Goal: Task Accomplishment & Management: Manage account settings

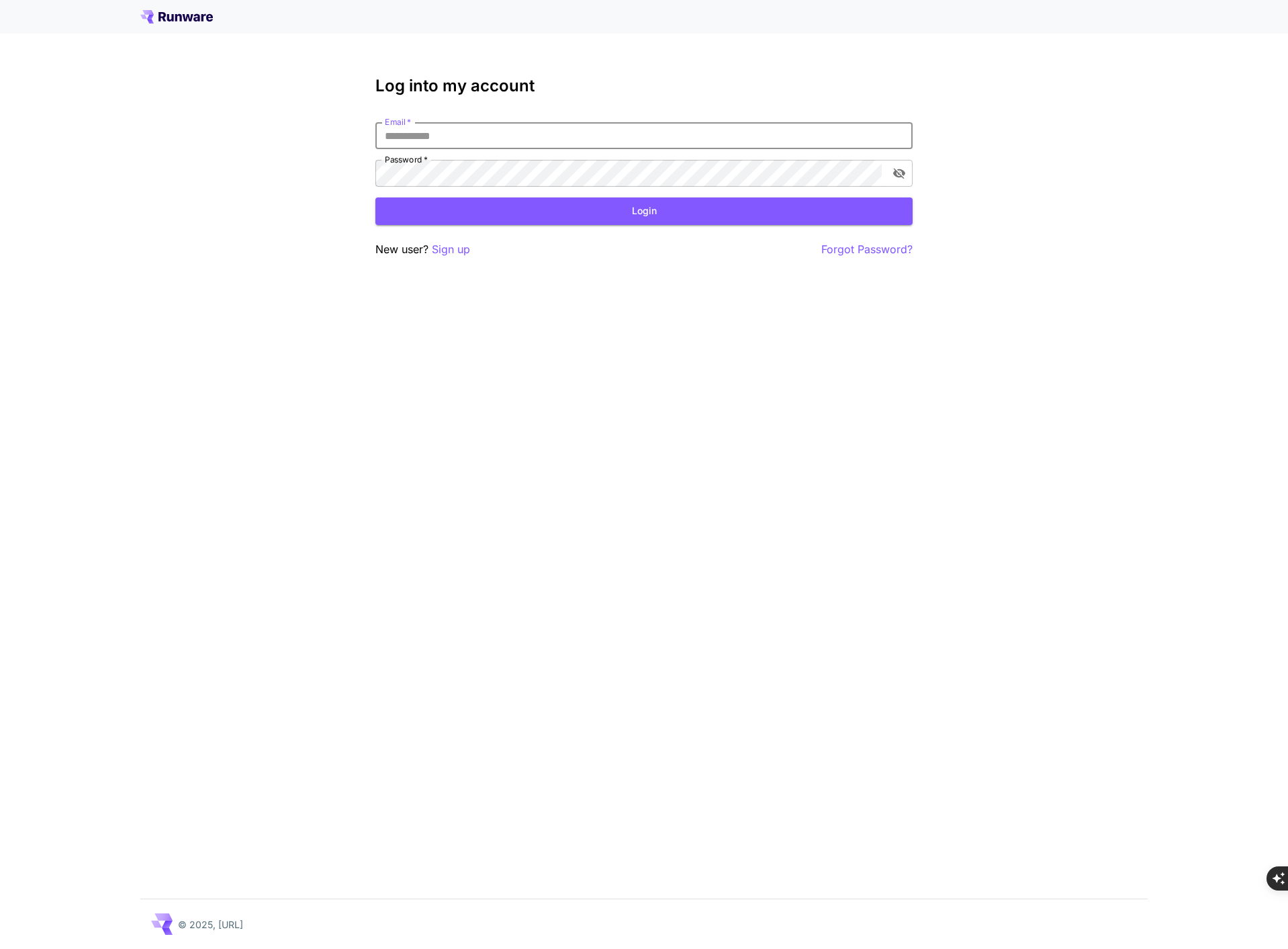
click at [557, 138] on input "Email   *" at bounding box center [644, 135] width 537 height 27
click at [560, 136] on input "Email   *" at bounding box center [644, 135] width 537 height 27
type input "**********"
click at [537, 212] on button "Login" at bounding box center [644, 211] width 537 height 28
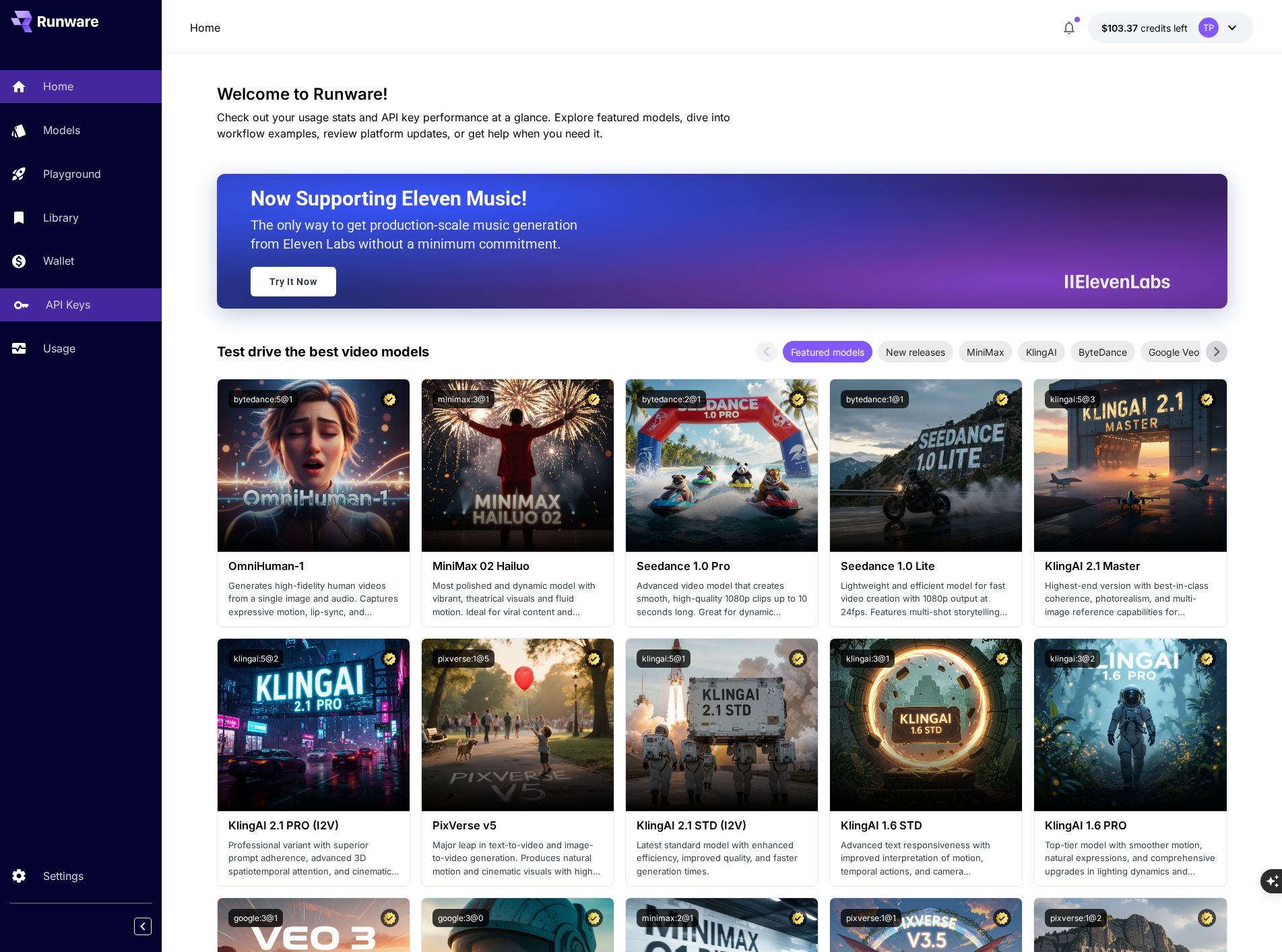
click at [59, 307] on p "API Keys" at bounding box center [68, 304] width 45 height 16
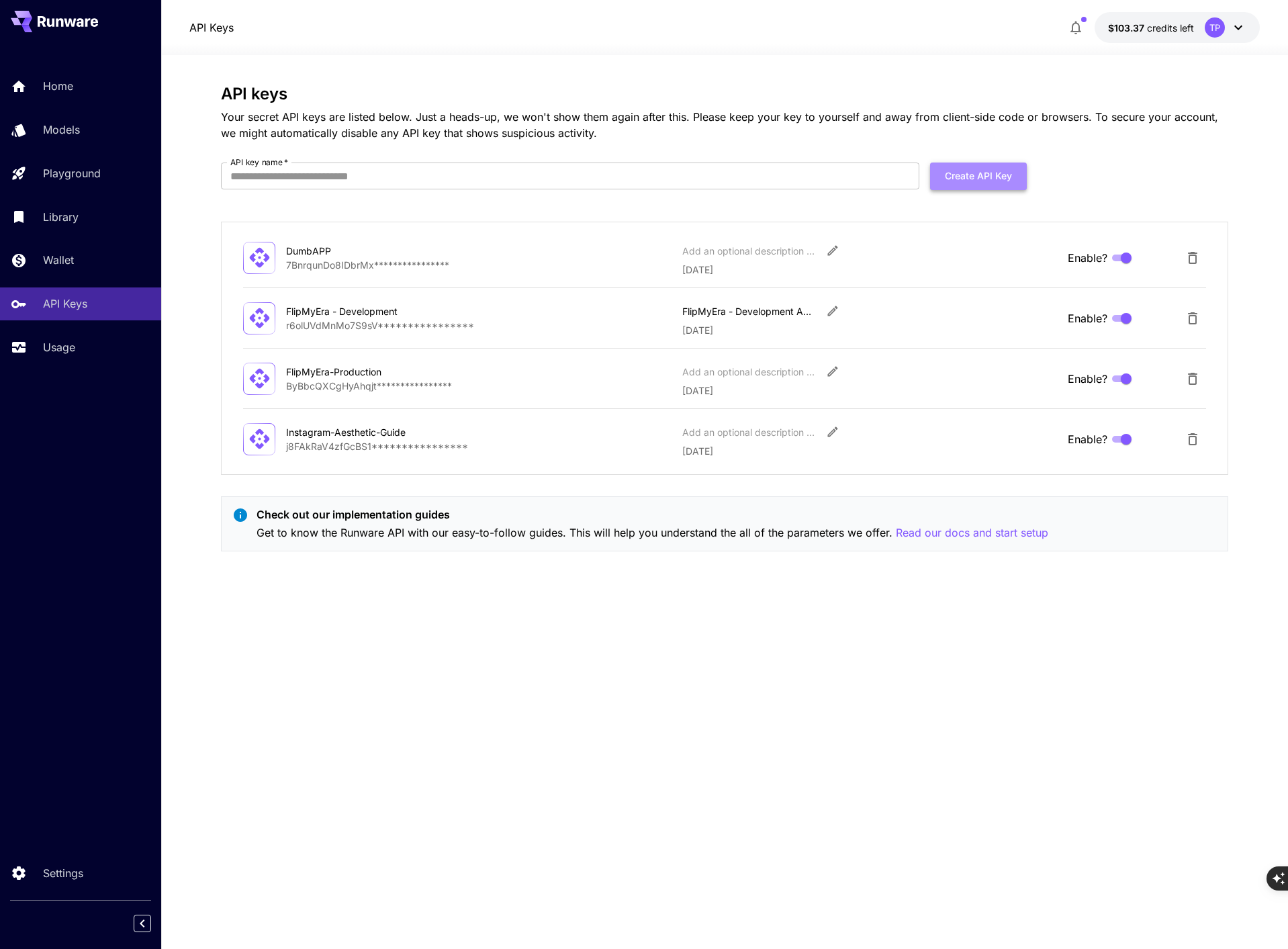
click at [969, 174] on button "Create API Key" at bounding box center [979, 176] width 96 height 28
type input "**********"
click button "Create API Key" at bounding box center [979, 176] width 96 height 28
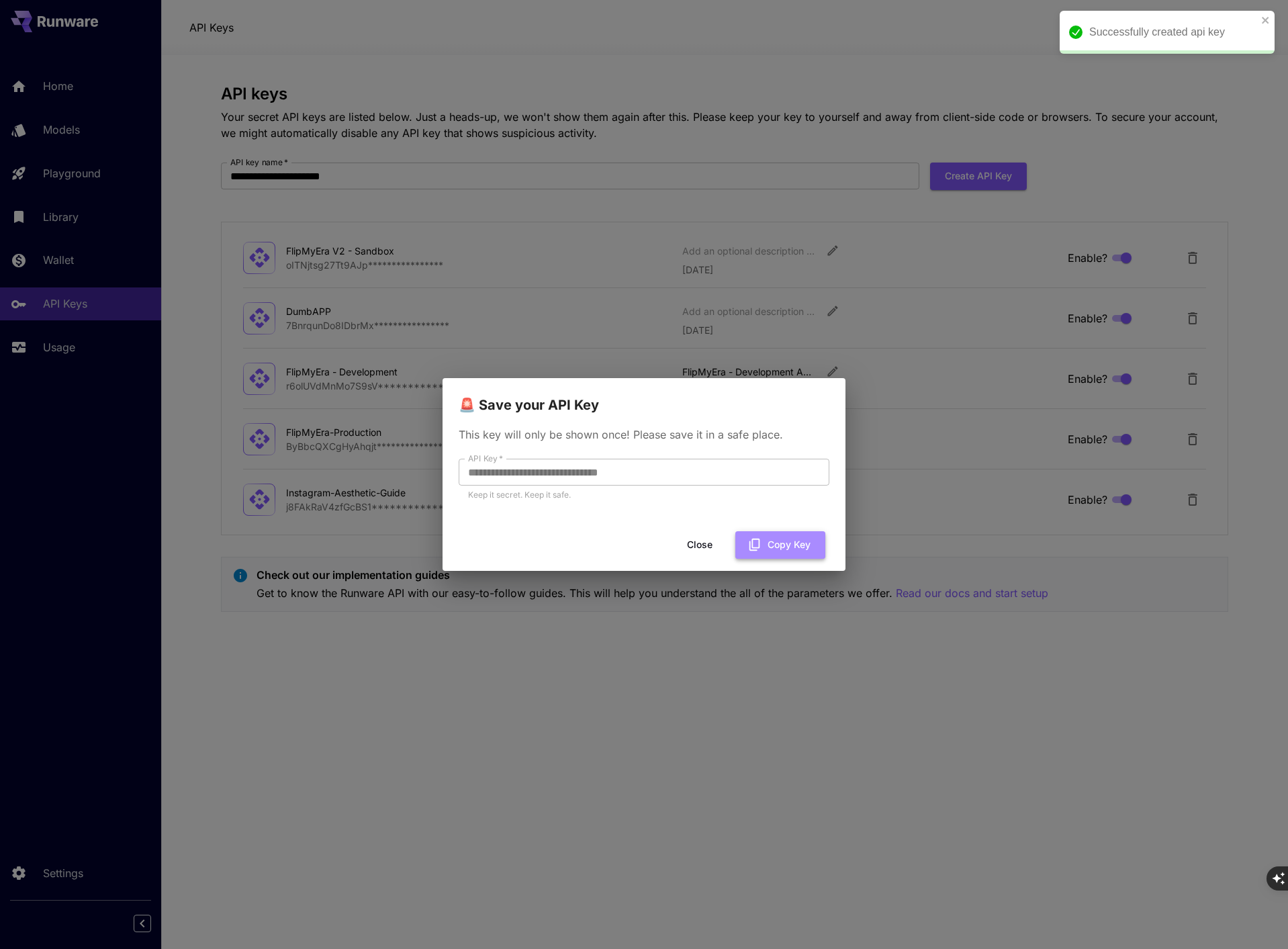
click at [786, 544] on button "Copy Key" at bounding box center [779, 545] width 90 height 28
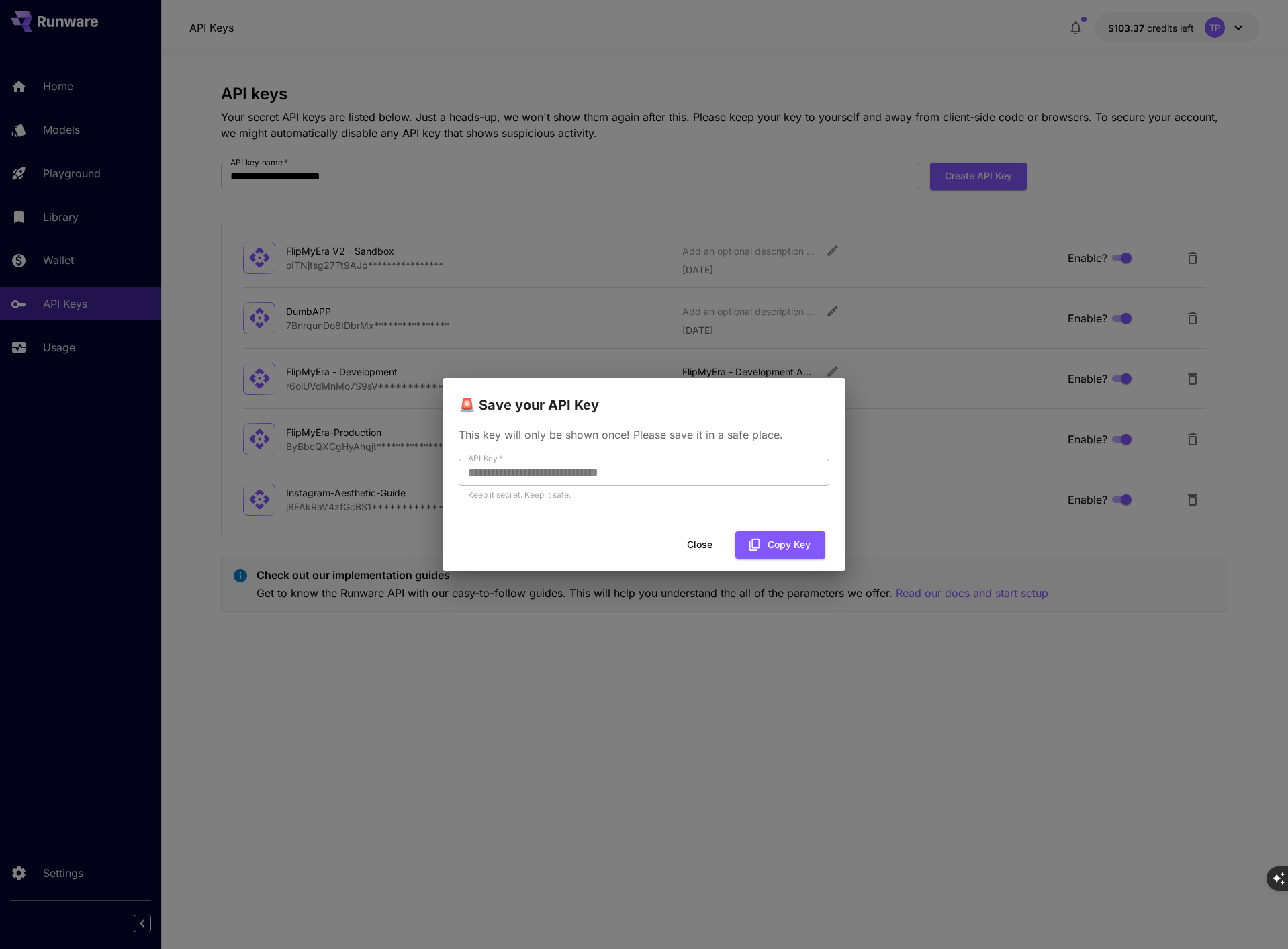
click at [696, 545] on button "Close" at bounding box center [699, 545] width 60 height 28
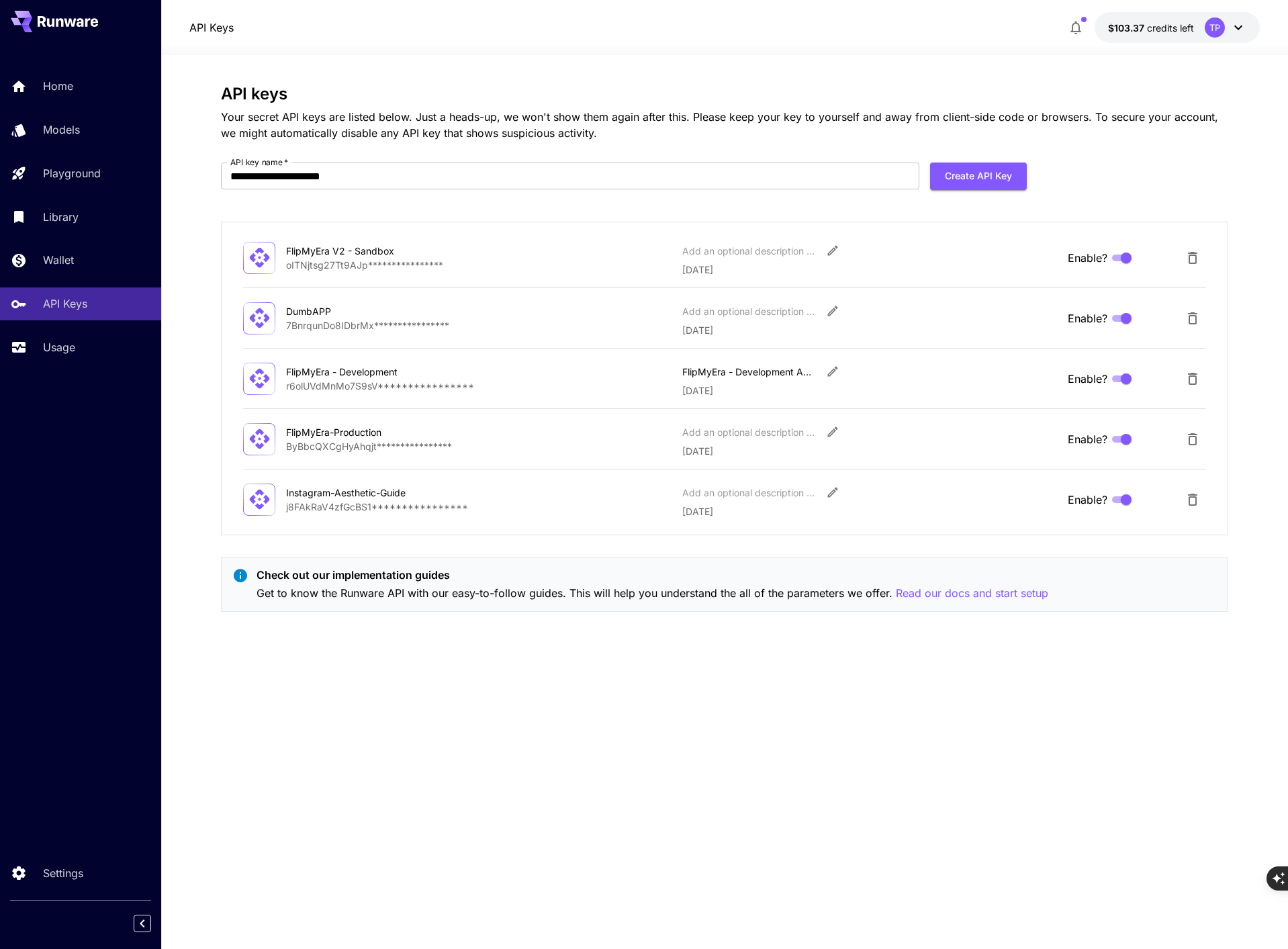
click at [1237, 27] on icon at bounding box center [1237, 27] width 16 height 16
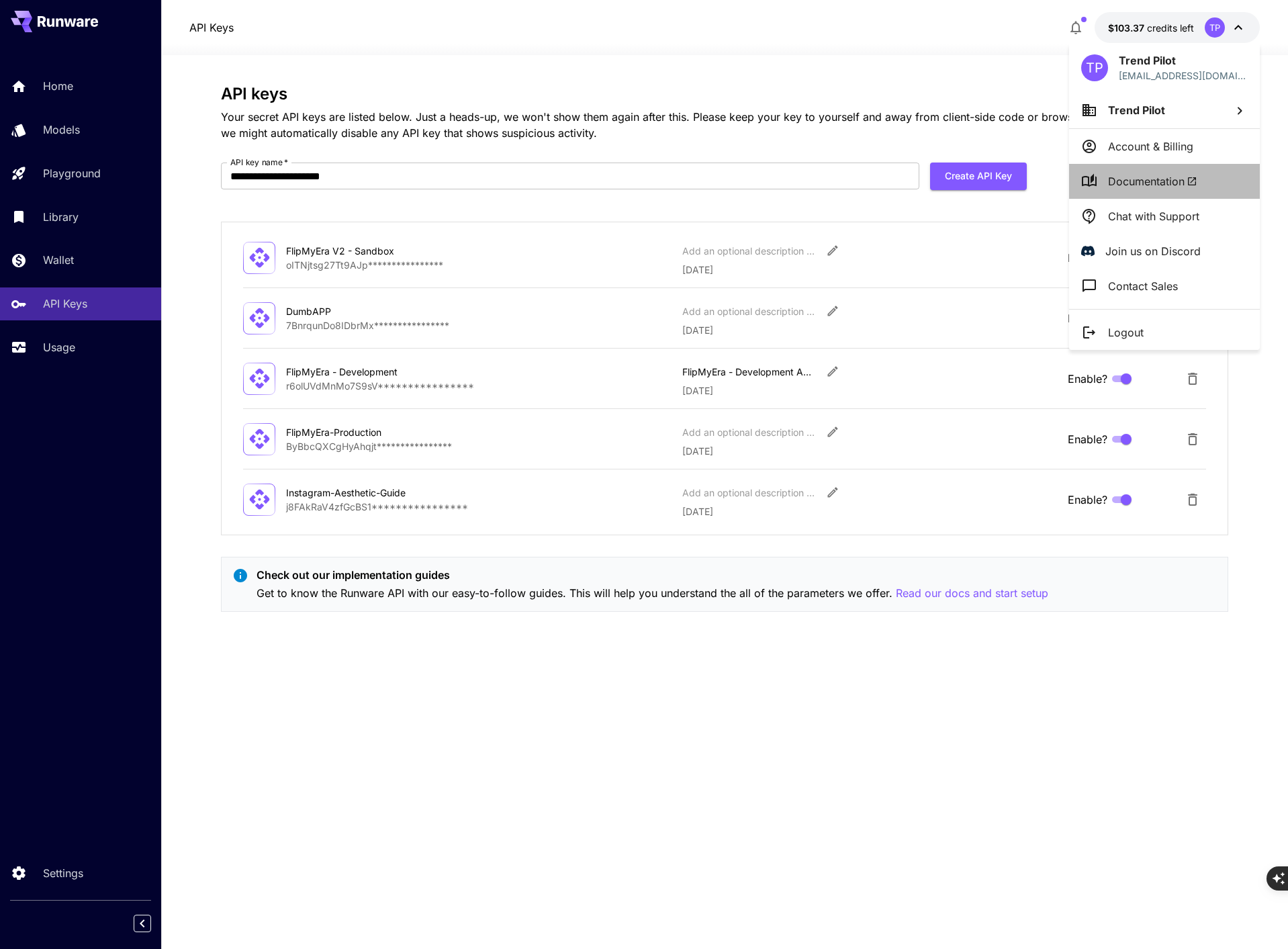
click at [1132, 185] on span "Documentation" at bounding box center [1153, 181] width 89 height 16
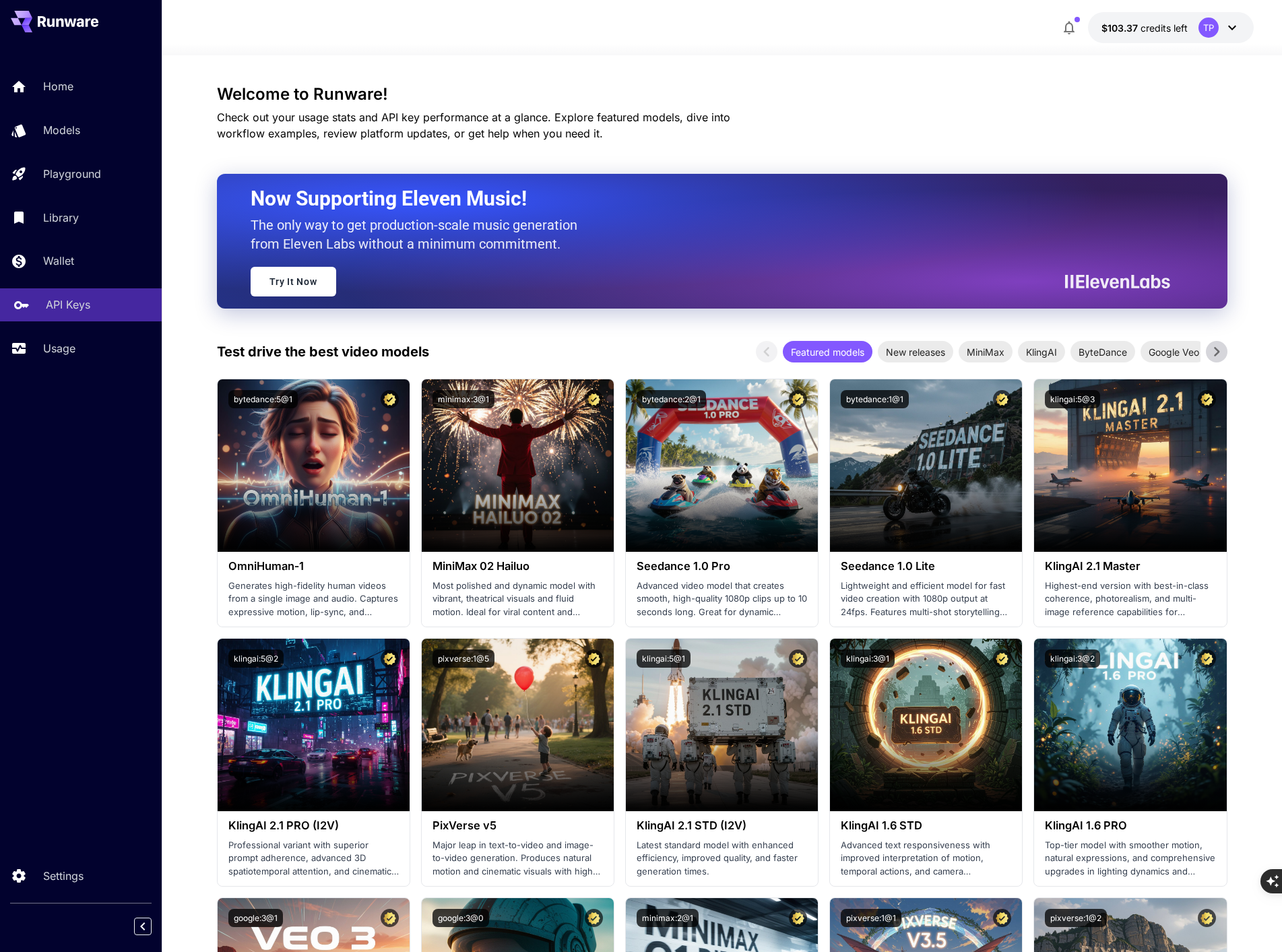
click at [53, 299] on p "API Keys" at bounding box center [68, 304] width 45 height 16
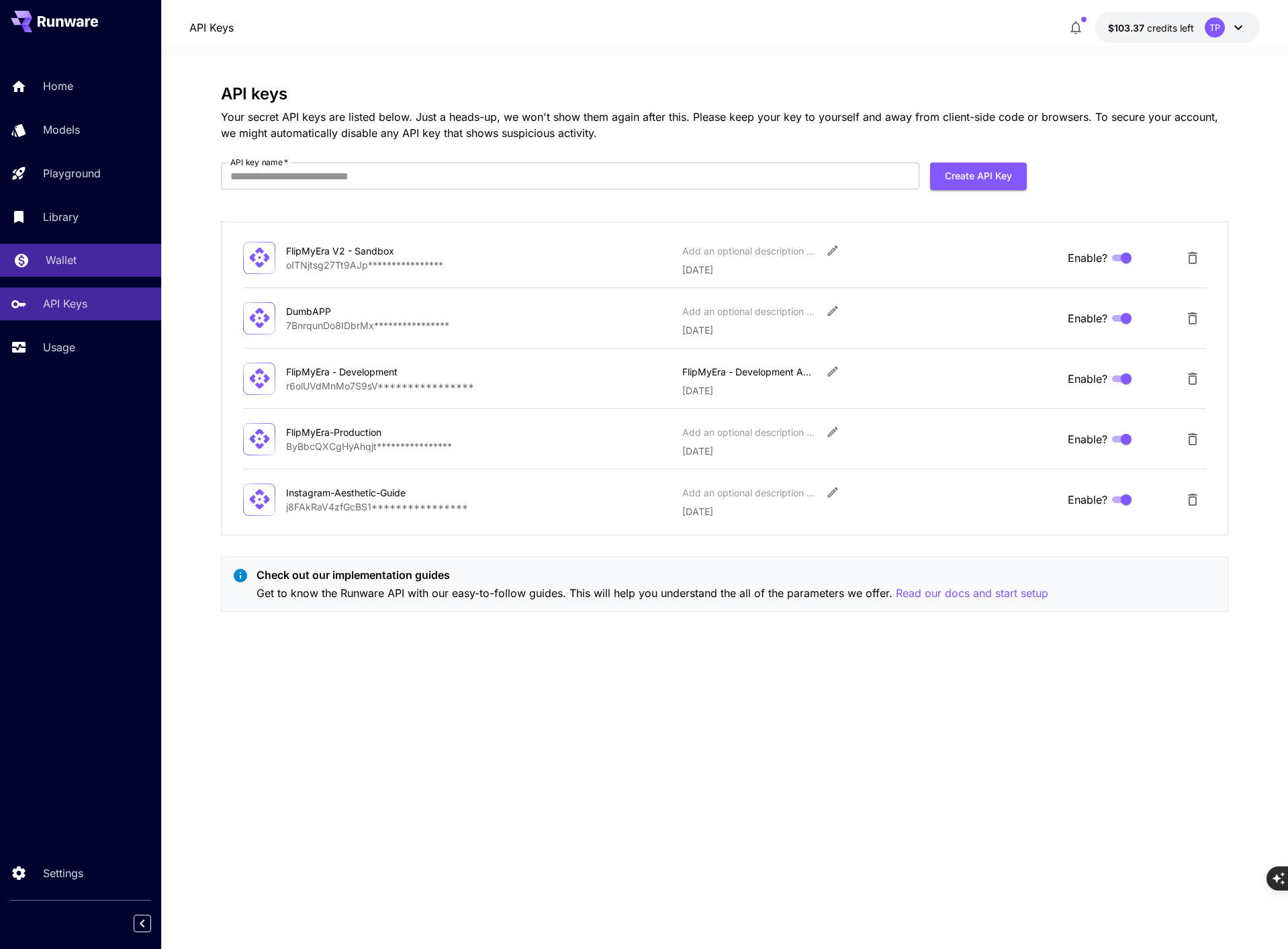
click at [59, 264] on p "Wallet" at bounding box center [60, 259] width 31 height 16
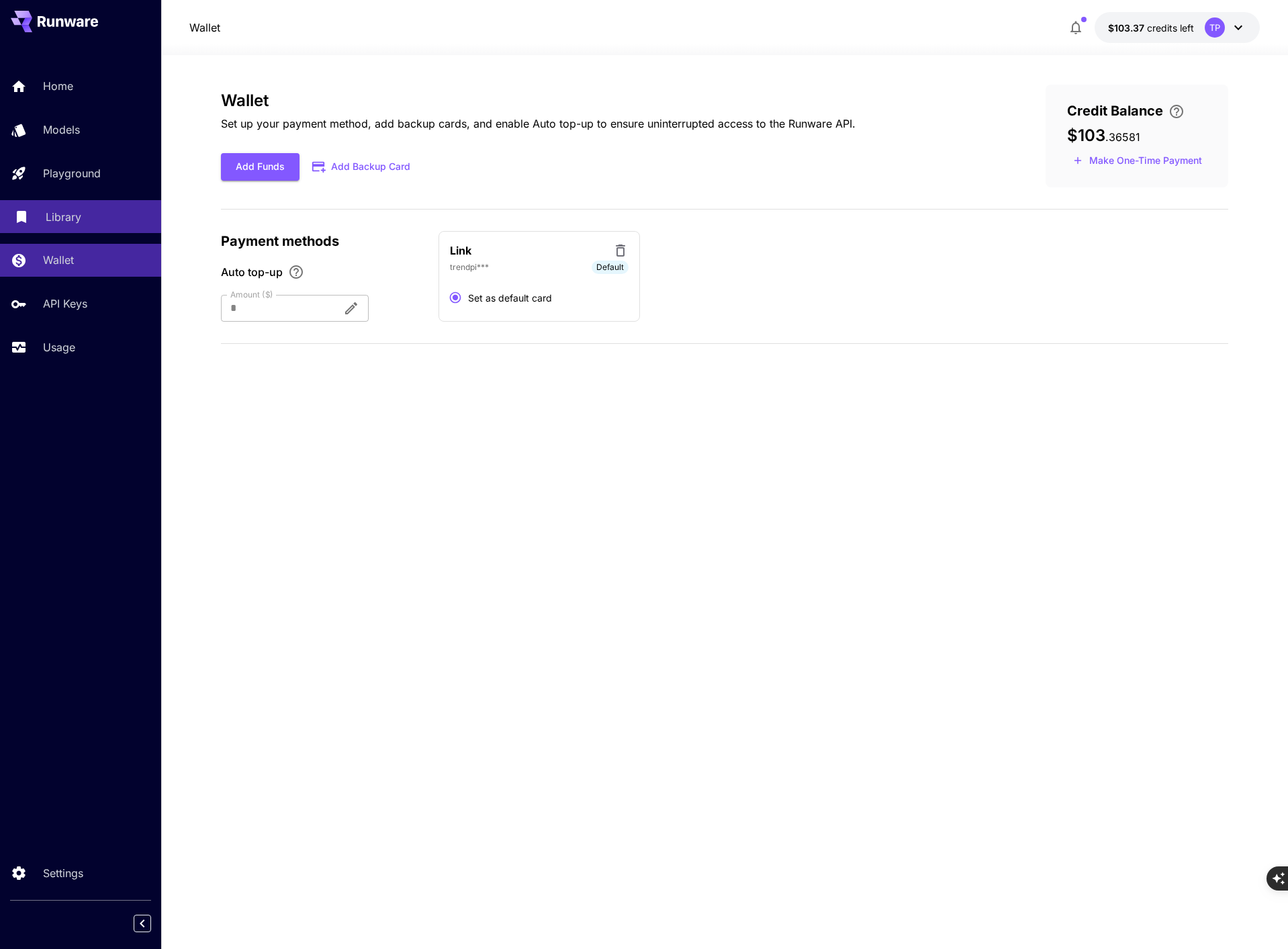
click at [72, 223] on p "Library" at bounding box center [63, 216] width 35 height 16
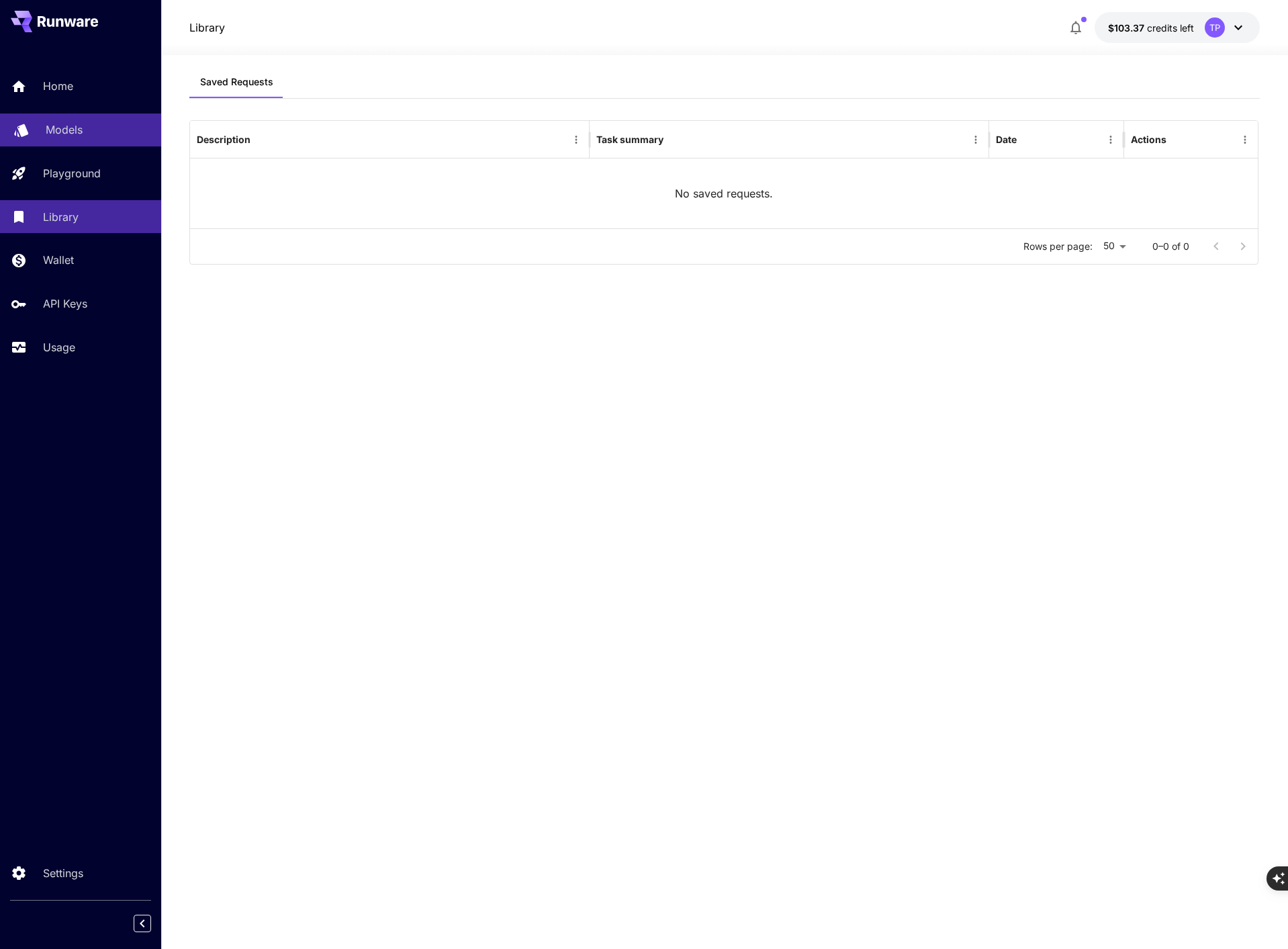
click at [69, 133] on p "Models" at bounding box center [64, 129] width 37 height 16
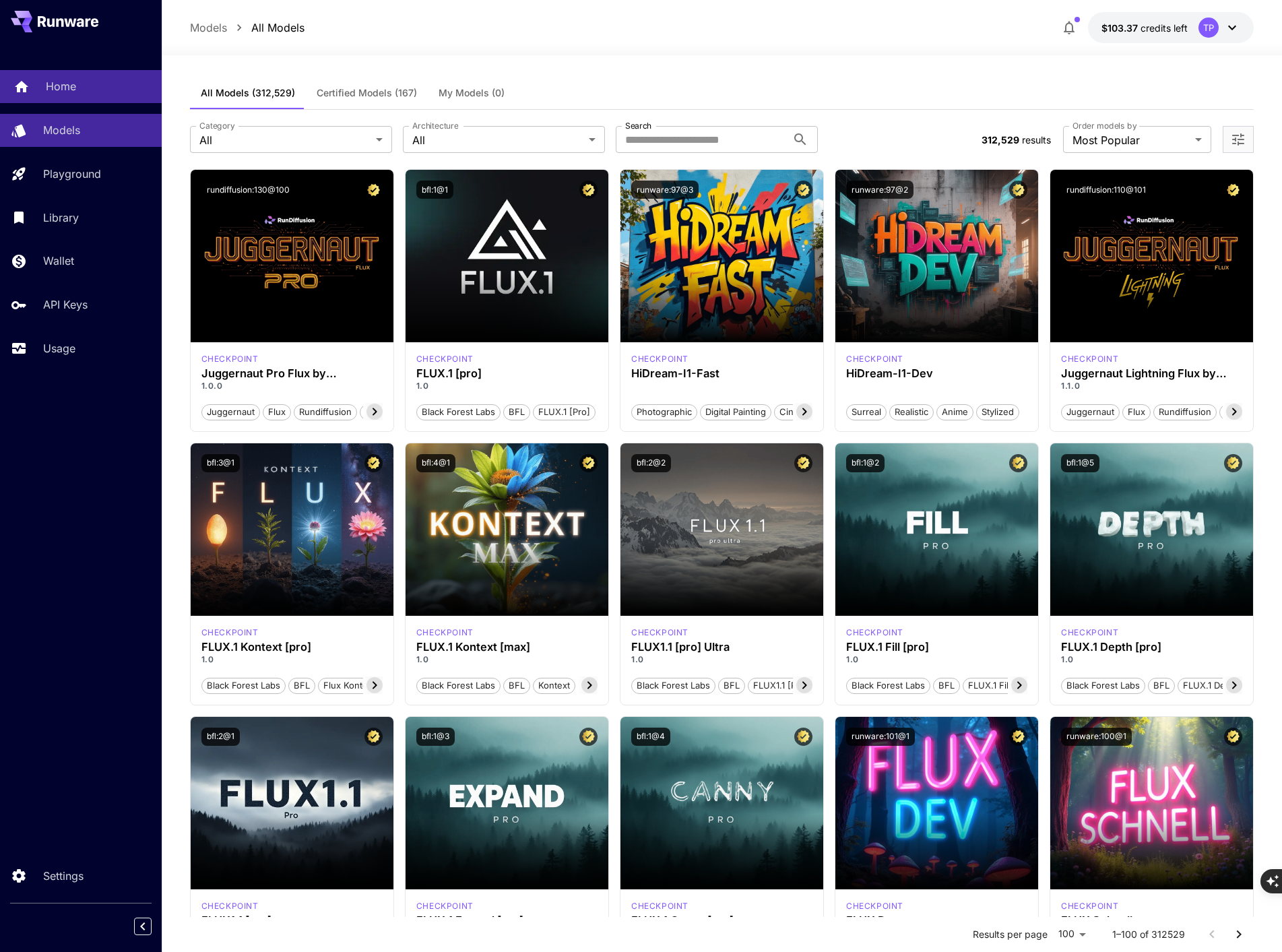
click at [58, 86] on p "Home" at bounding box center [60, 86] width 31 height 16
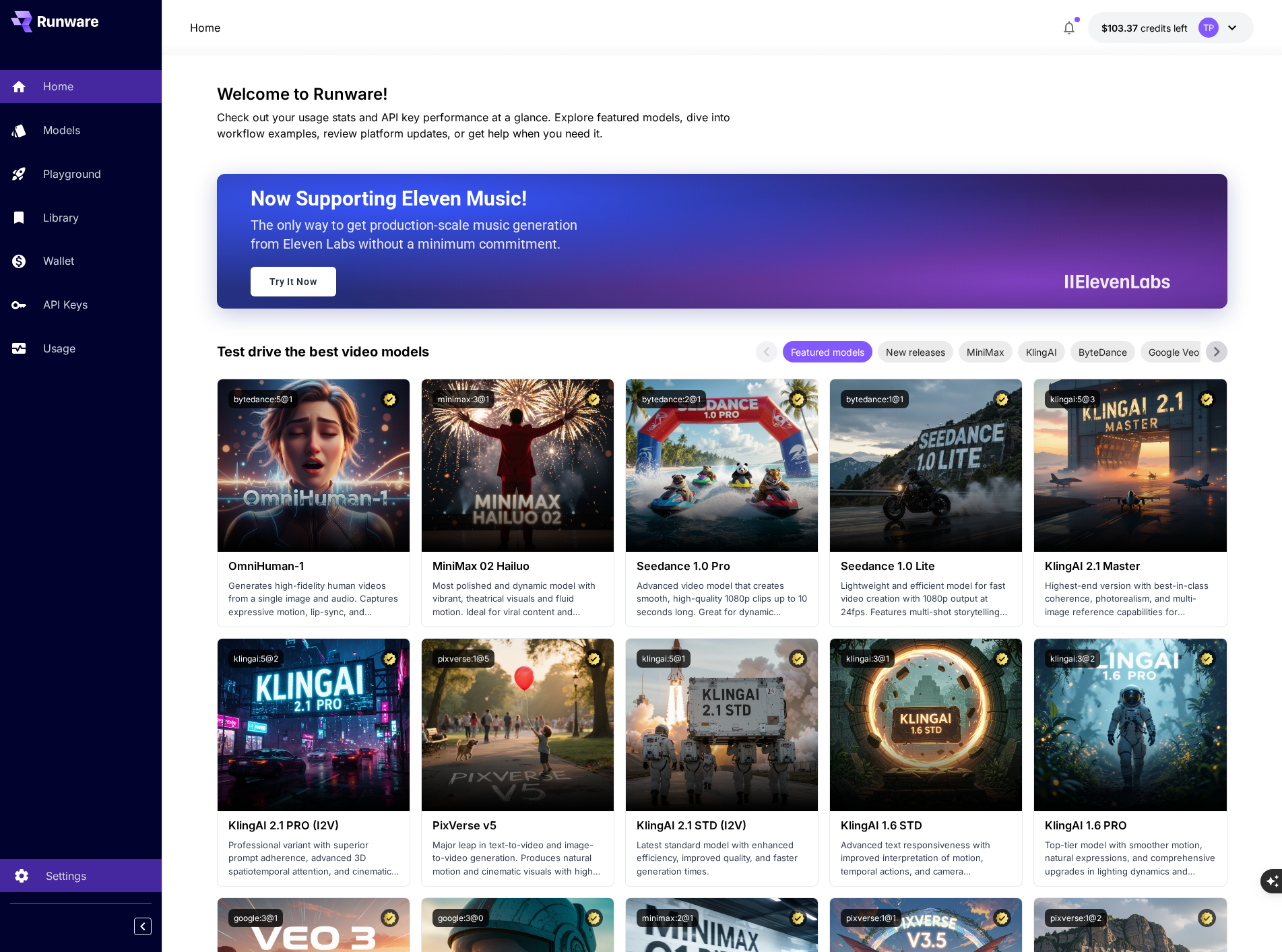
click at [58, 877] on p "Settings" at bounding box center [65, 875] width 40 height 16
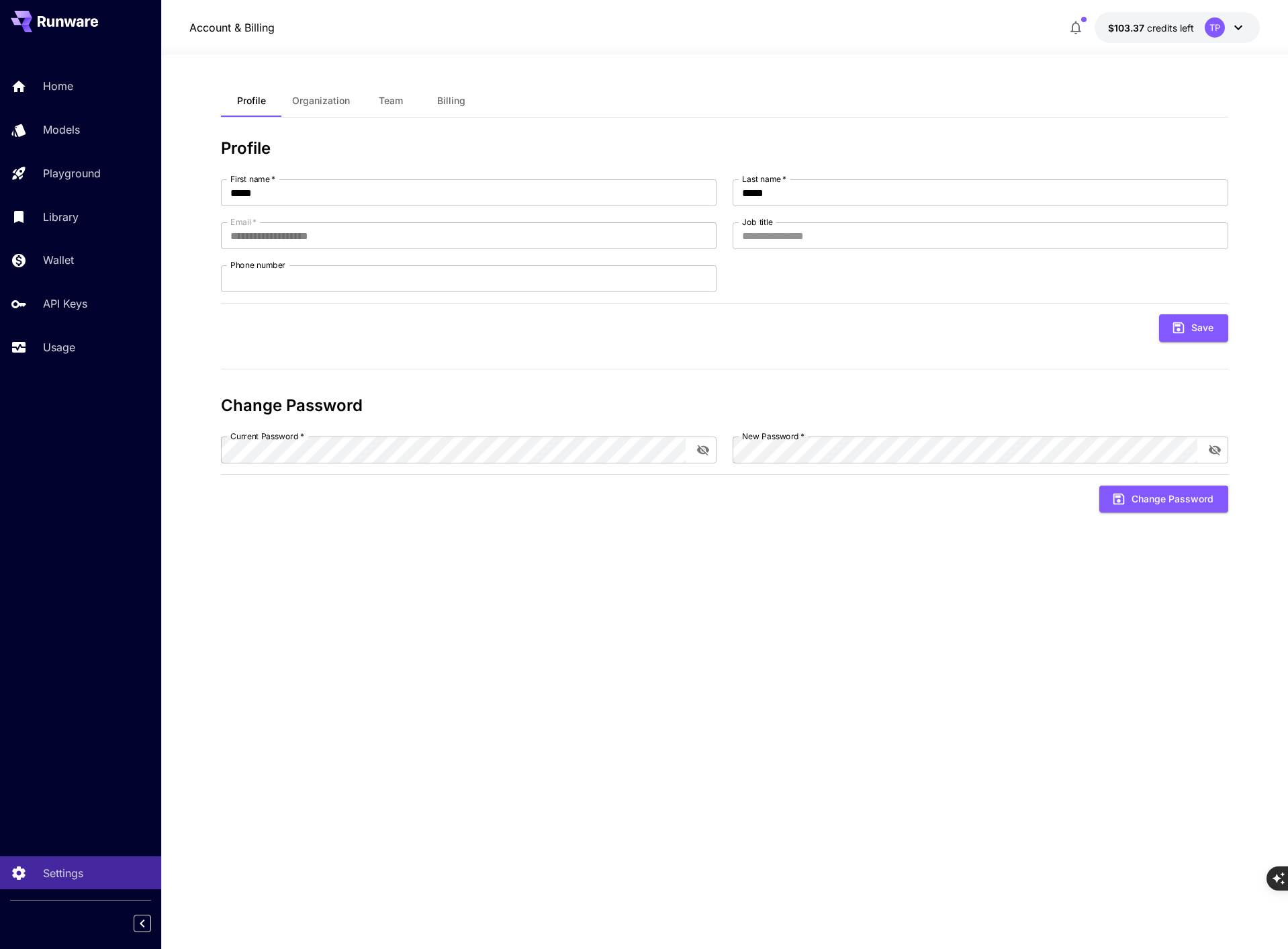
click at [327, 103] on span "Organization" at bounding box center [321, 100] width 57 height 12
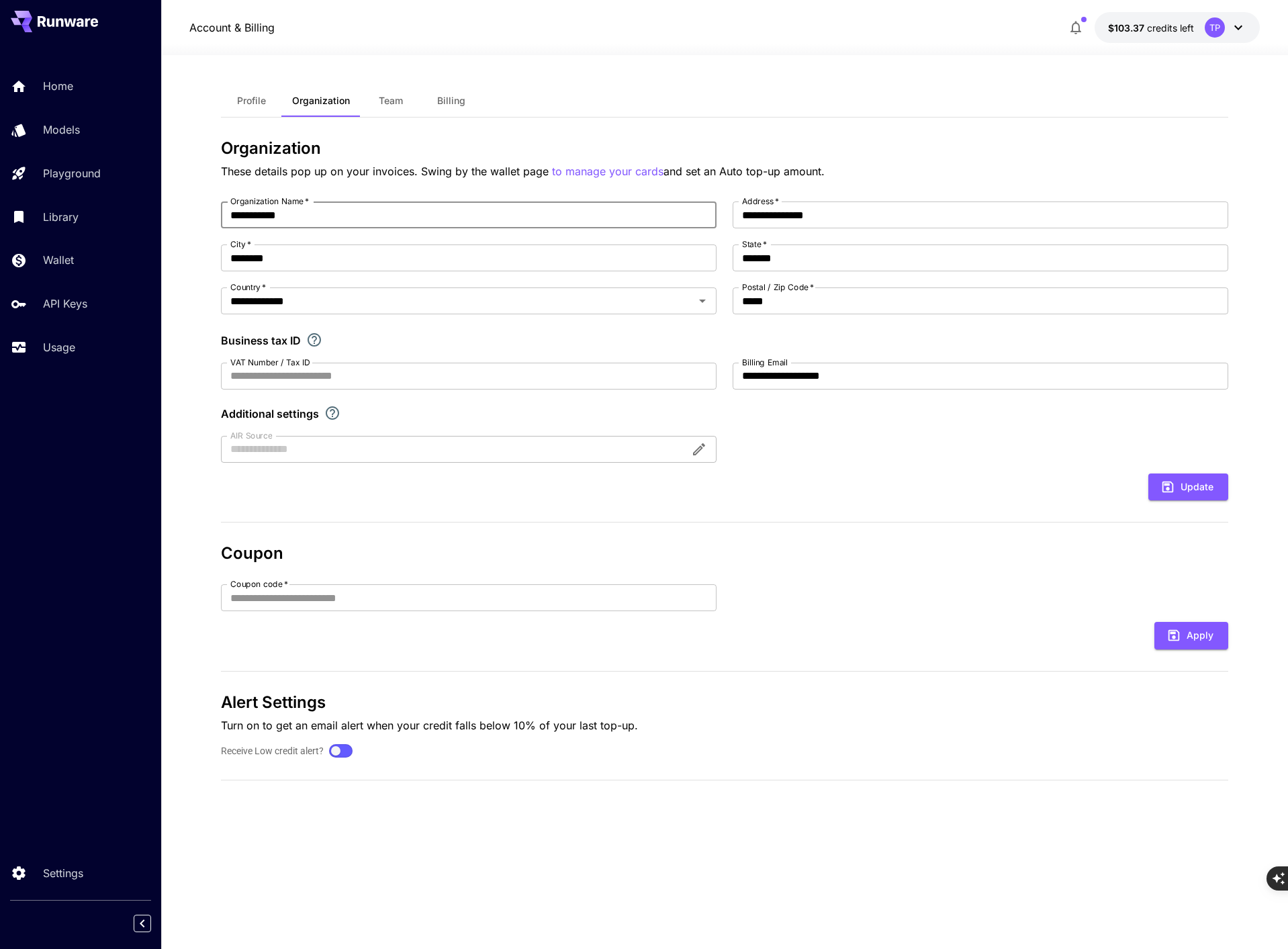
click at [264, 210] on input "**********" at bounding box center [468, 214] width 496 height 27
type input "**********"
click at [386, 101] on span "Team" at bounding box center [391, 100] width 24 height 12
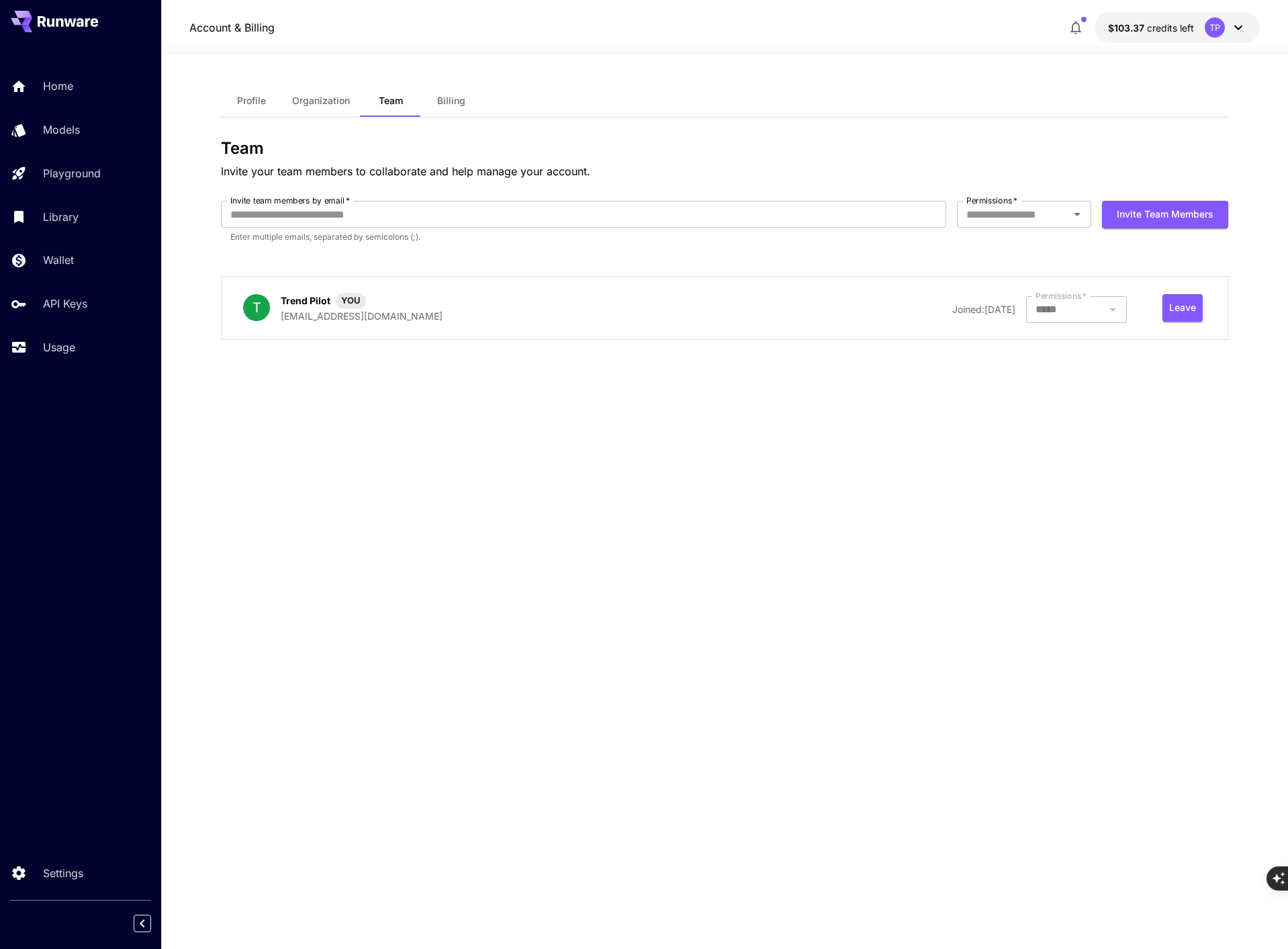
click at [436, 100] on button "Billing" at bounding box center [450, 100] width 60 height 32
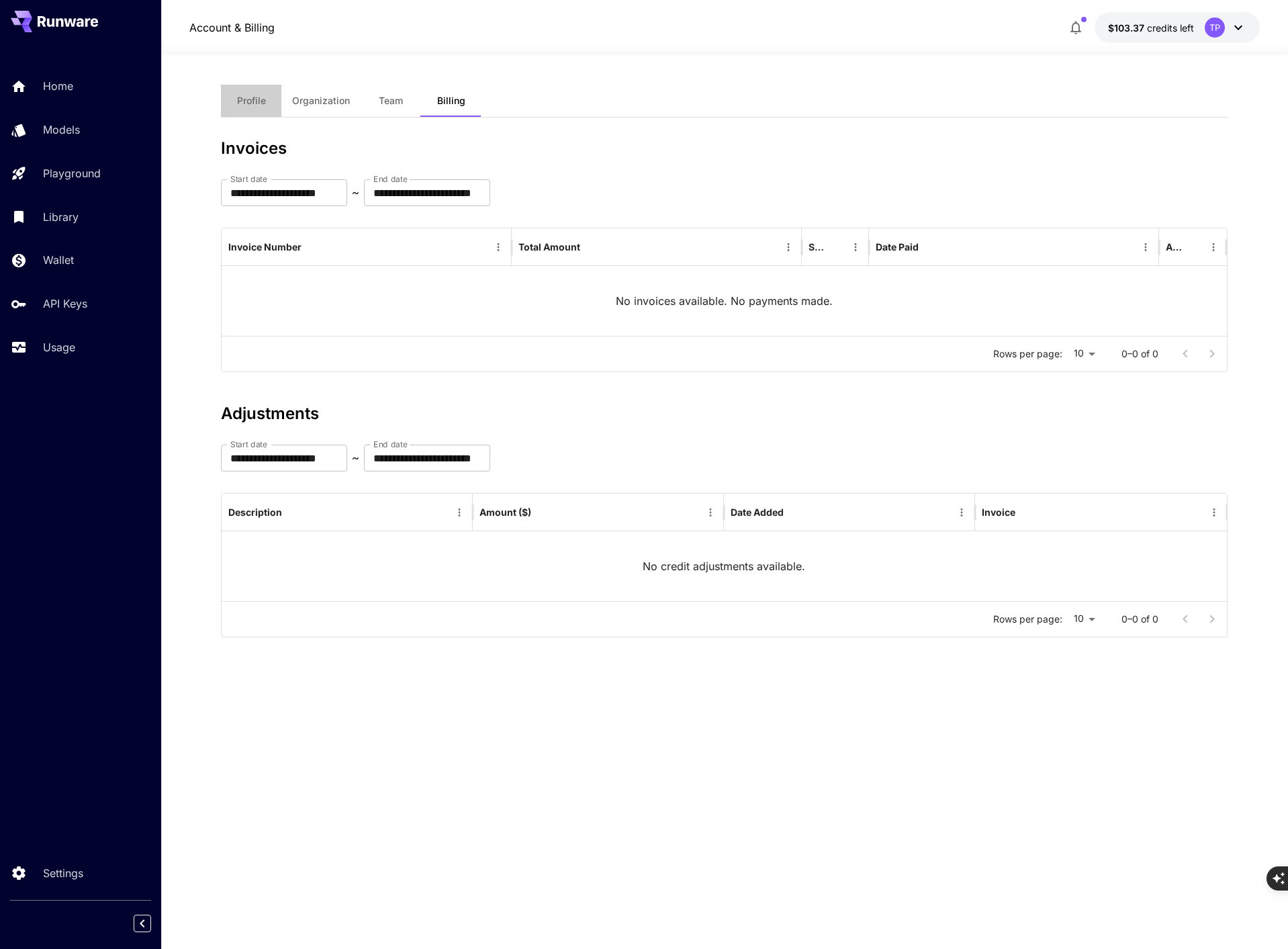
click at [258, 104] on span "Profile" at bounding box center [251, 100] width 29 height 12
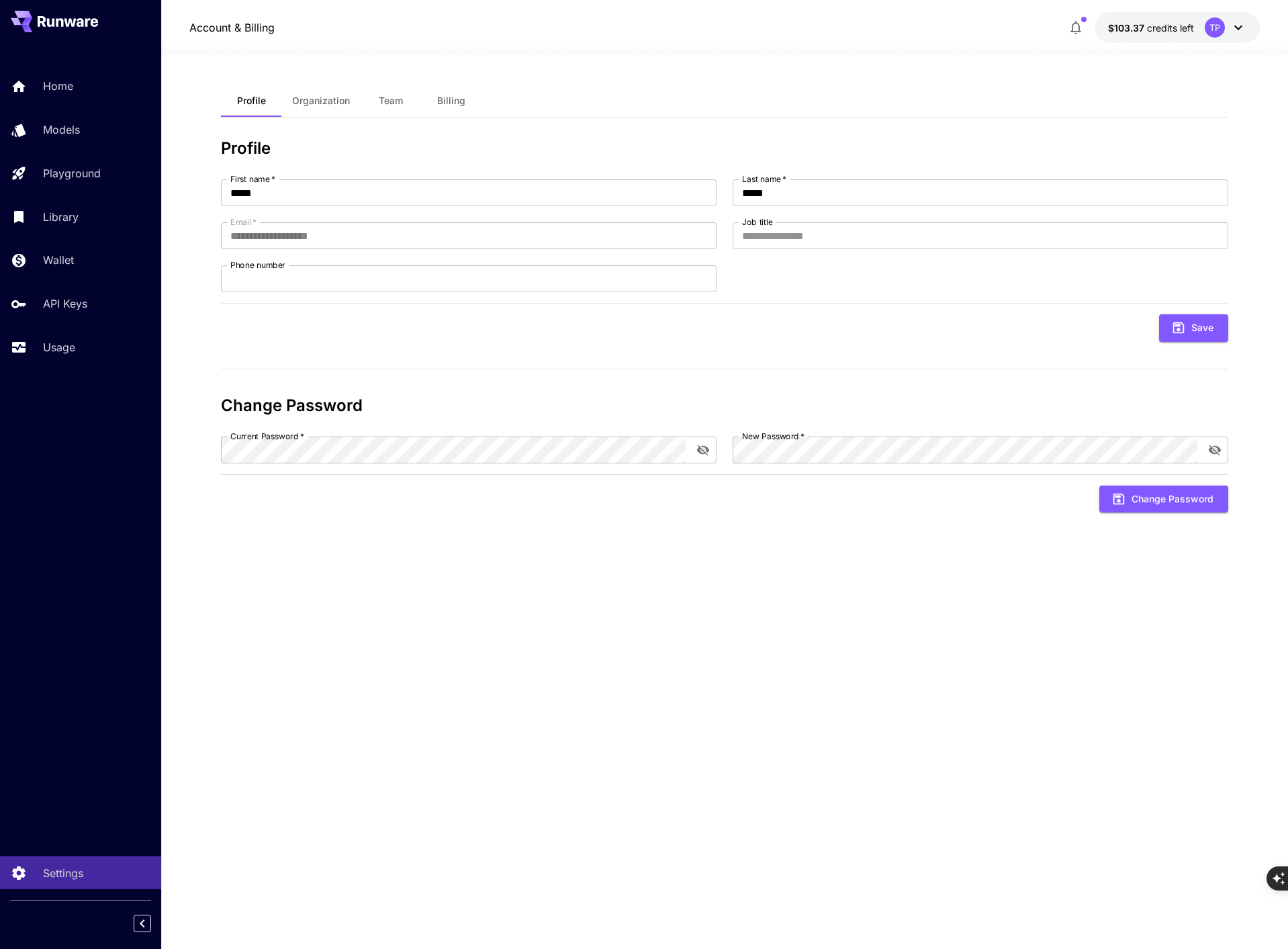
click at [1229, 26] on div "TP" at bounding box center [1225, 28] width 42 height 20
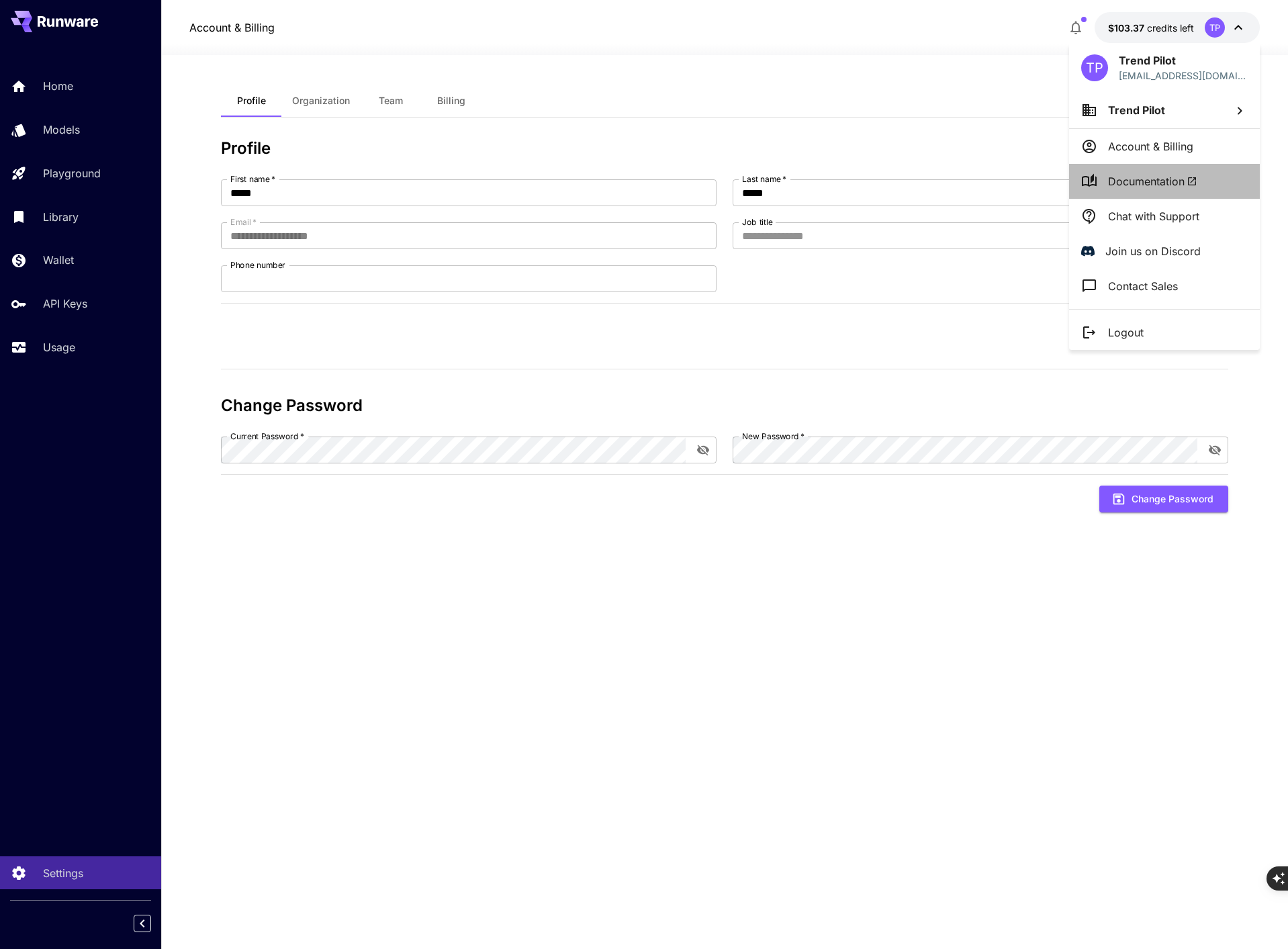
click at [1189, 178] on icon at bounding box center [1192, 182] width 11 height 11
